Goal: Check status: Check status

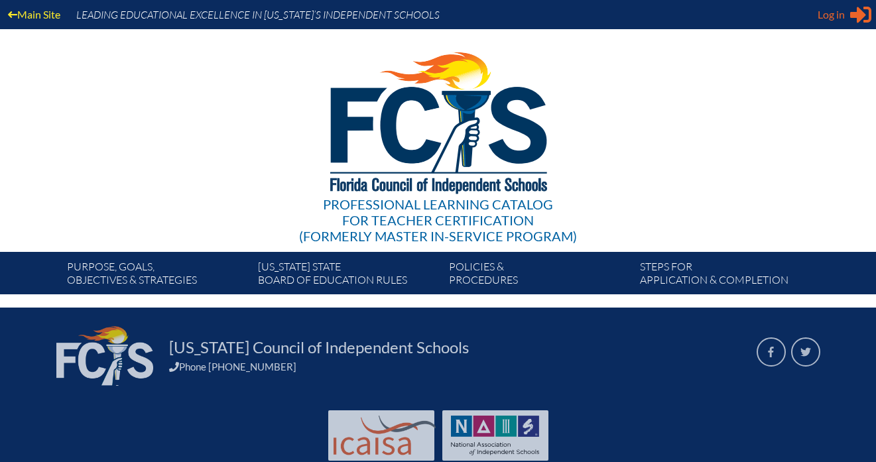
click at [838, 16] on span "Log in" at bounding box center [830, 15] width 27 height 16
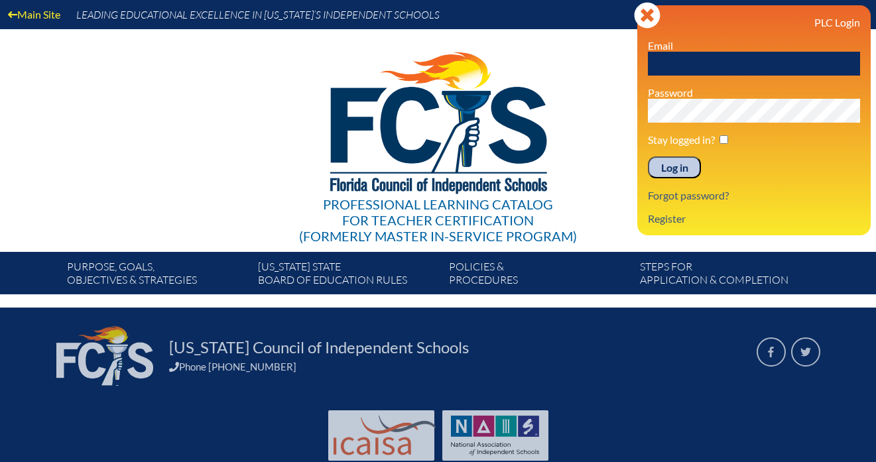
click at [736, 65] on input "text" at bounding box center [754, 64] width 212 height 24
type input "[EMAIL_ADDRESS][DOMAIN_NAME]"
click at [725, 139] on input "checkbox" at bounding box center [723, 139] width 9 height 9
checkbox input "true"
click at [676, 163] on input "Log in" at bounding box center [674, 167] width 53 height 23
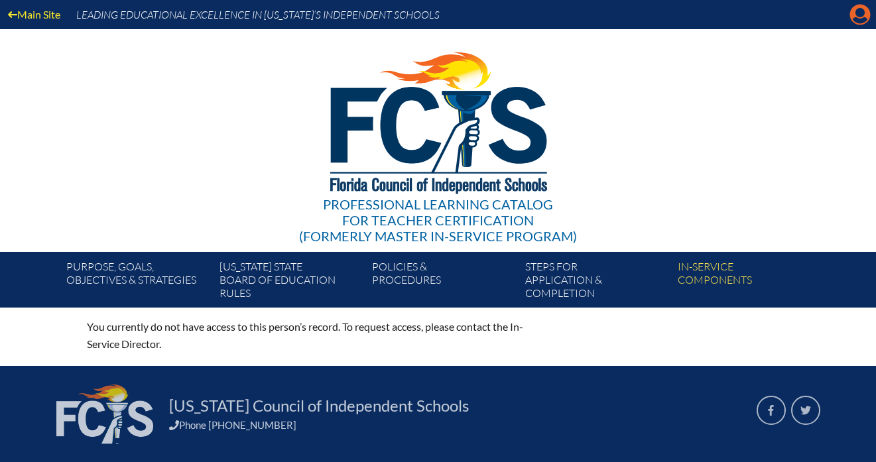
click at [865, 19] on icon "Manage account" at bounding box center [859, 14] width 21 height 21
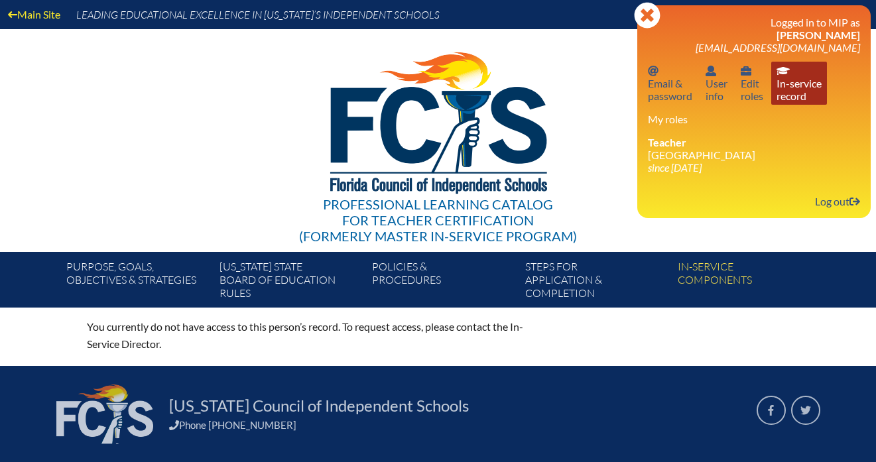
click at [800, 81] on link "In-service record In-service record" at bounding box center [799, 83] width 56 height 43
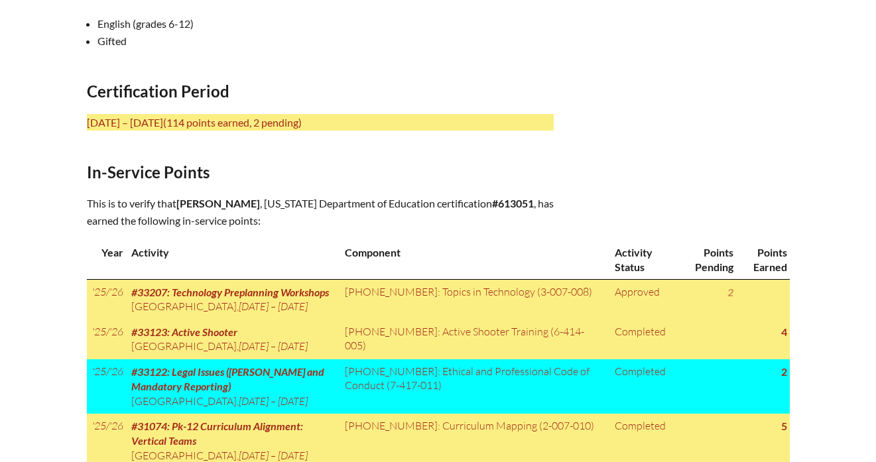
scroll to position [516, 0]
